Goal: Task Accomplishment & Management: Manage account settings

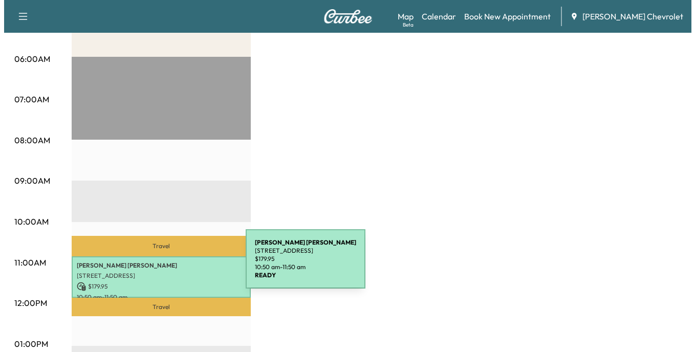
scroll to position [205, 0]
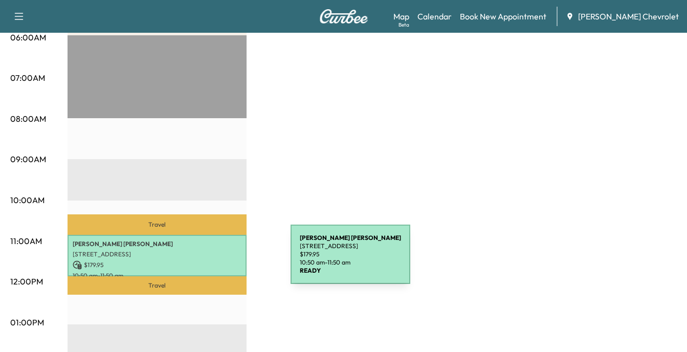
click at [214, 261] on p "$ 179.95" at bounding box center [157, 265] width 169 height 9
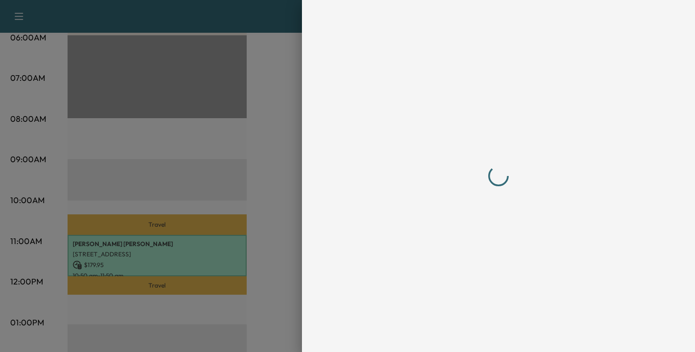
click at [214, 261] on div at bounding box center [347, 176] width 695 height 352
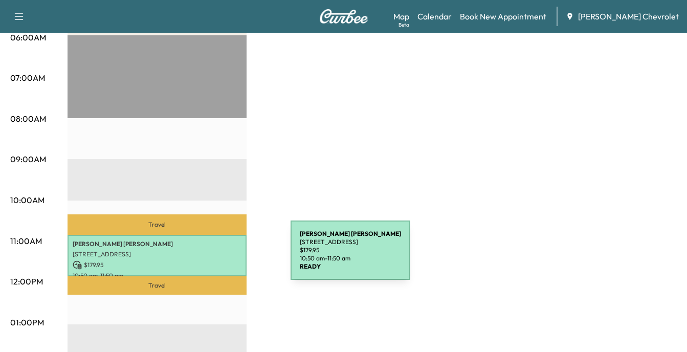
click at [213, 256] on p "[STREET_ADDRESS]" at bounding box center [157, 254] width 169 height 8
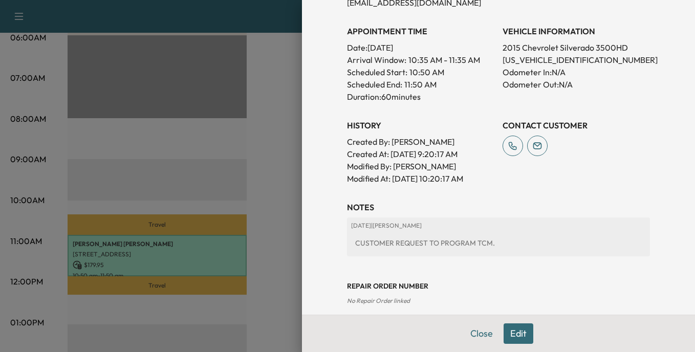
scroll to position [278, 0]
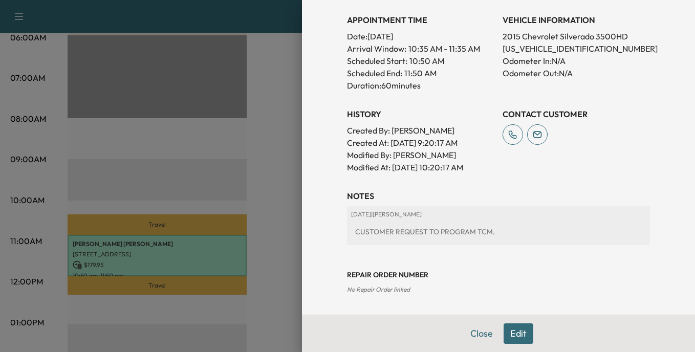
click at [507, 331] on button "Edit" at bounding box center [519, 333] width 30 height 20
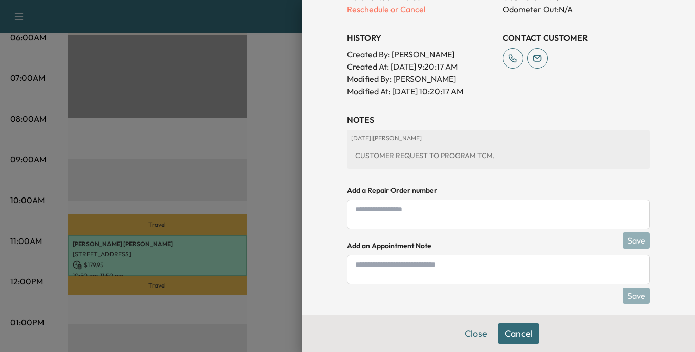
scroll to position [386, 0]
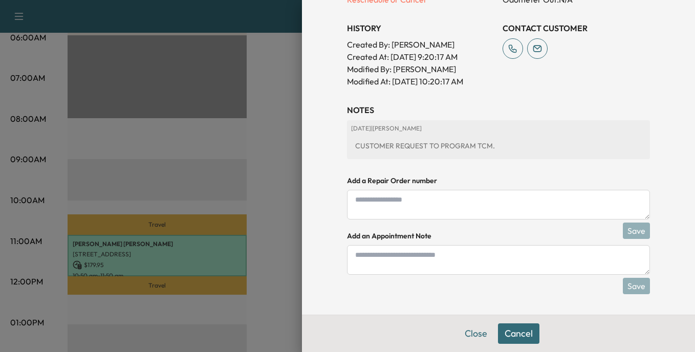
click at [354, 205] on textarea at bounding box center [498, 205] width 303 height 30
type textarea "******"
click at [354, 258] on textarea at bounding box center [498, 260] width 303 height 30
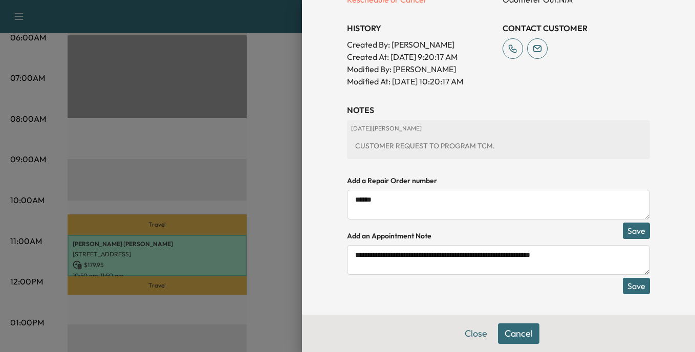
type textarea "**********"
click at [630, 287] on button "Save" at bounding box center [636, 286] width 27 height 16
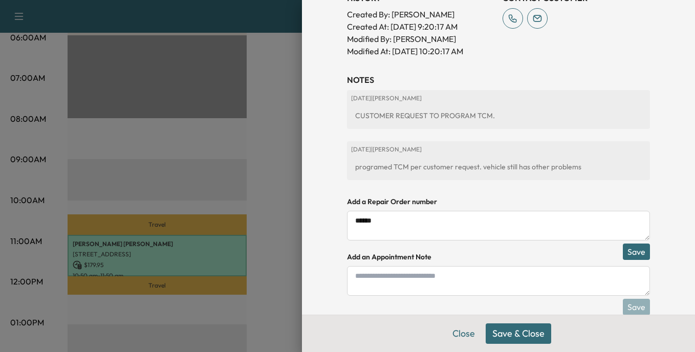
scroll to position [437, 0]
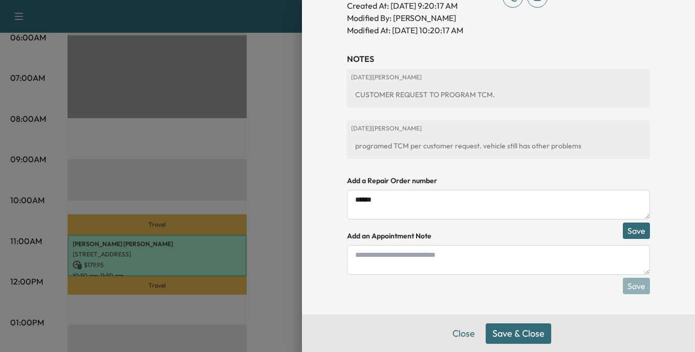
click at [361, 262] on textarea at bounding box center [498, 260] width 303 height 30
type textarea "**********"
click at [632, 284] on button "Save" at bounding box center [636, 286] width 27 height 16
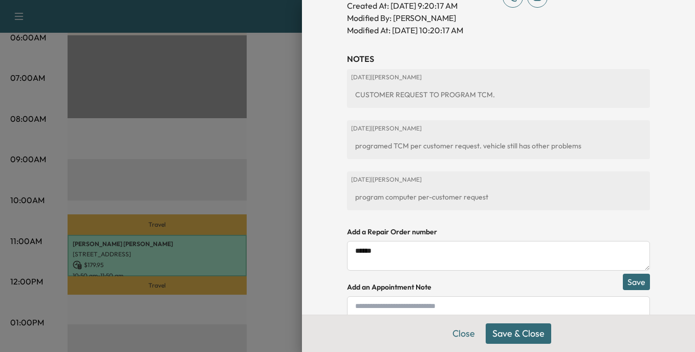
scroll to position [488, 0]
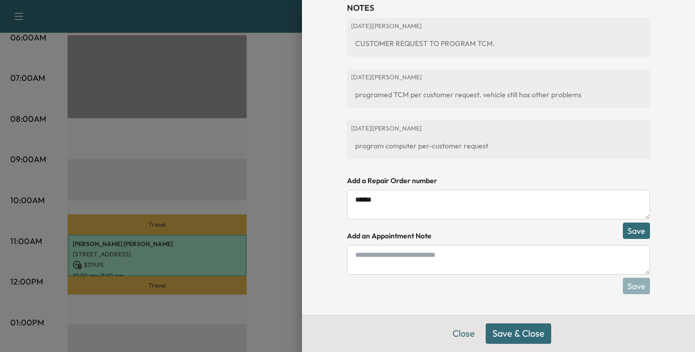
click at [508, 334] on button "Save & Close" at bounding box center [519, 333] width 66 height 20
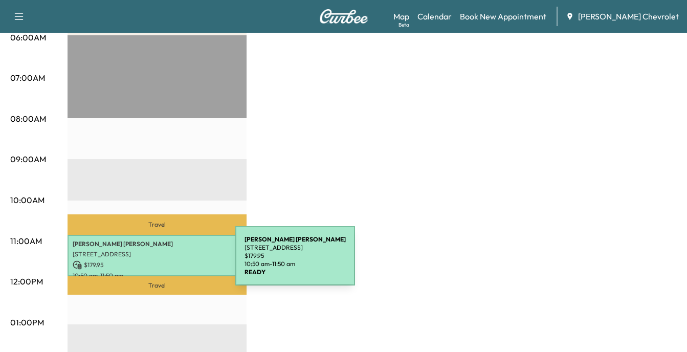
click at [159, 262] on p "$ 179.95" at bounding box center [157, 265] width 169 height 9
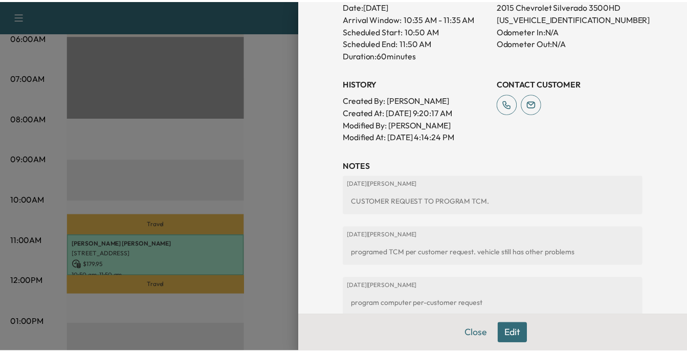
scroll to position [381, 0]
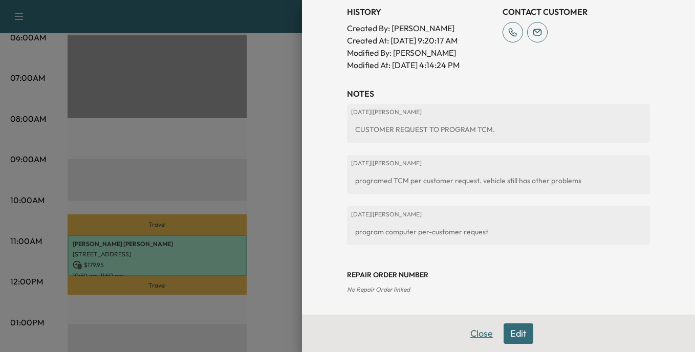
click at [472, 333] on button "Close" at bounding box center [482, 333] width 36 height 20
